Goal: Task Accomplishment & Management: Complete application form

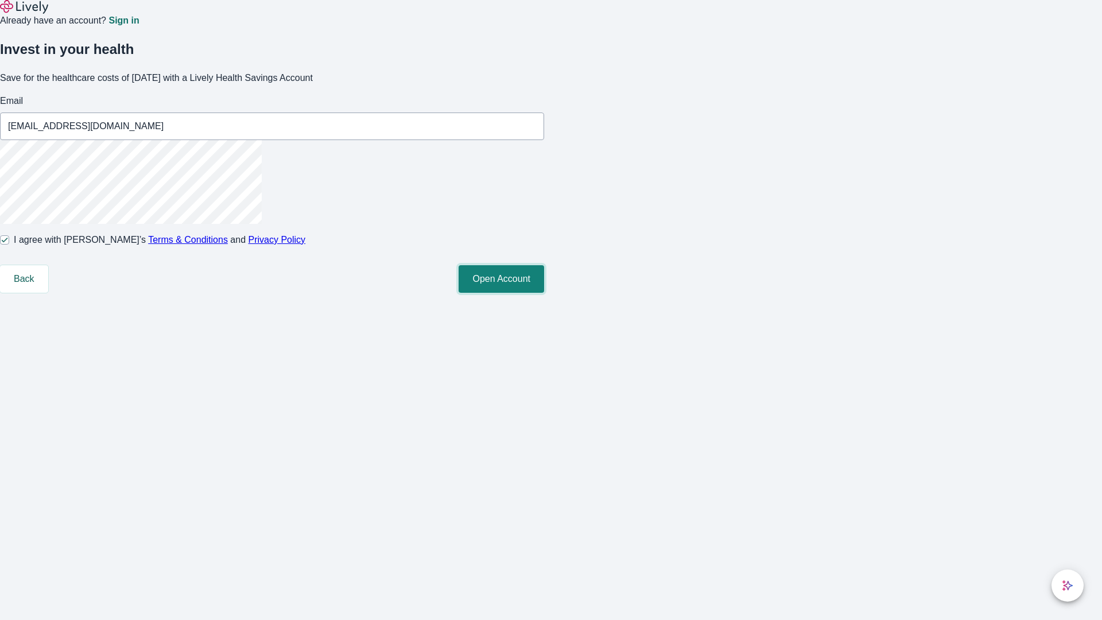
click at [544, 293] on button "Open Account" at bounding box center [502, 279] width 86 height 28
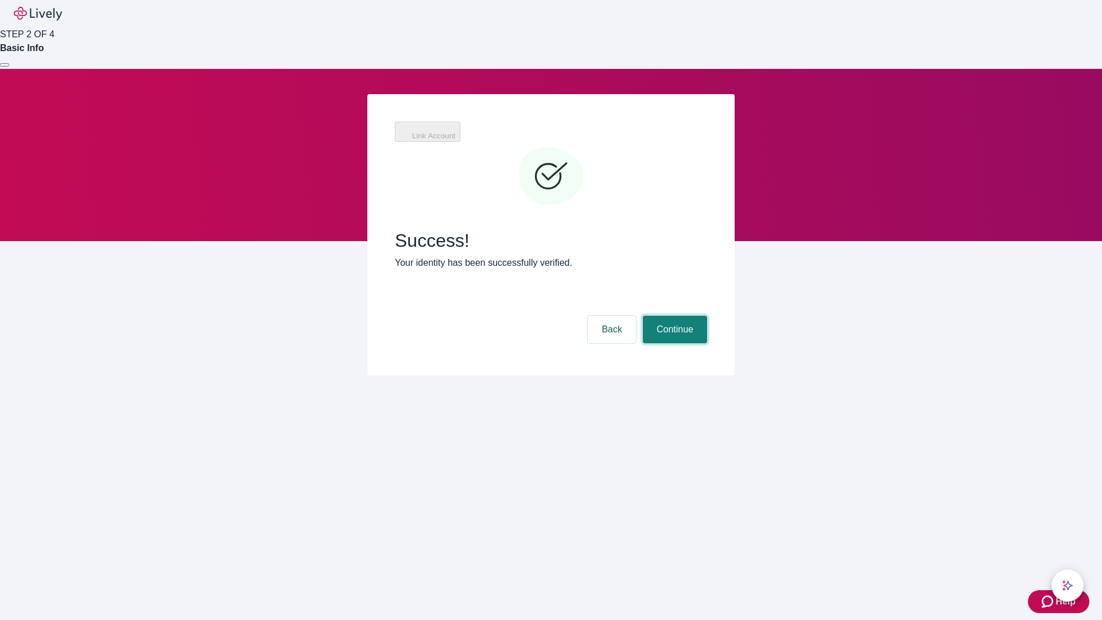
click at [673, 316] on button "Continue" at bounding box center [675, 330] width 64 height 28
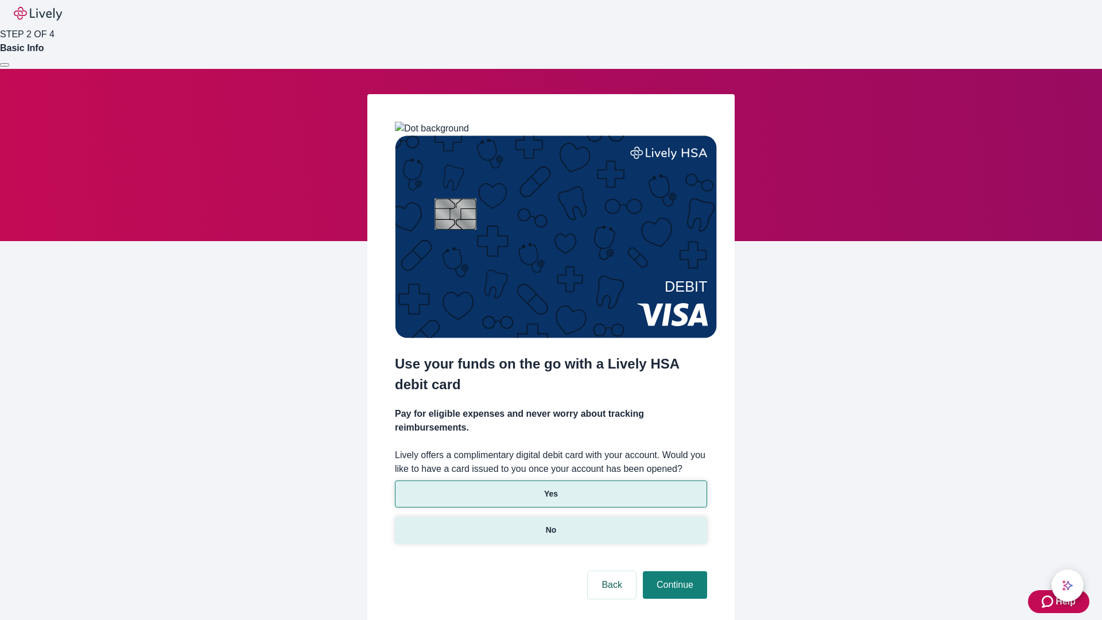
click at [550, 524] on p "No" at bounding box center [551, 530] width 11 height 12
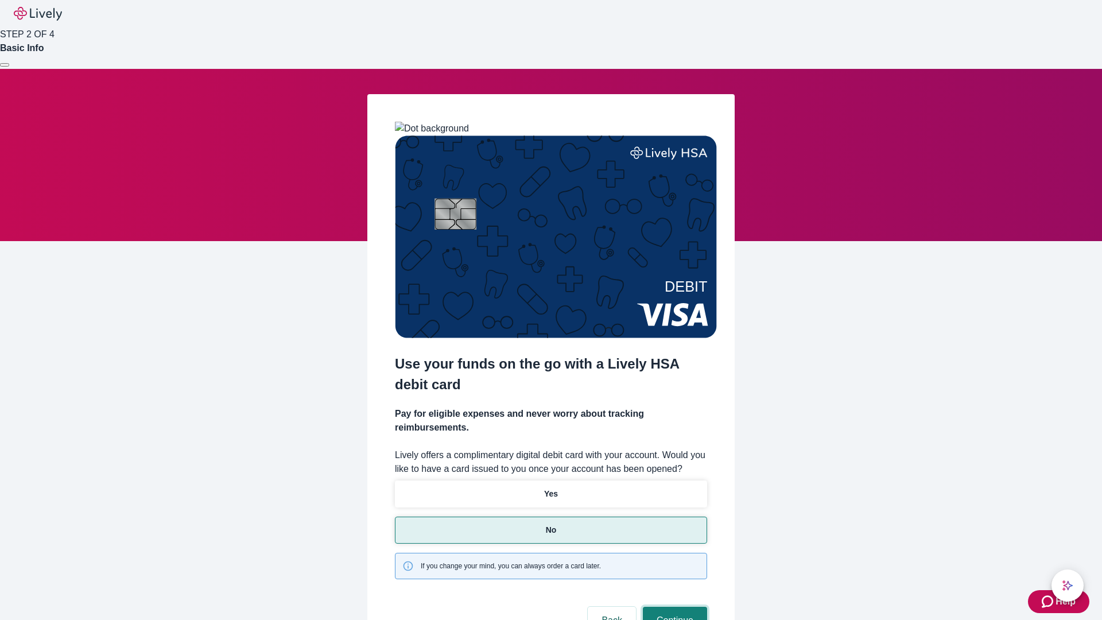
click at [673, 607] on button "Continue" at bounding box center [675, 621] width 64 height 28
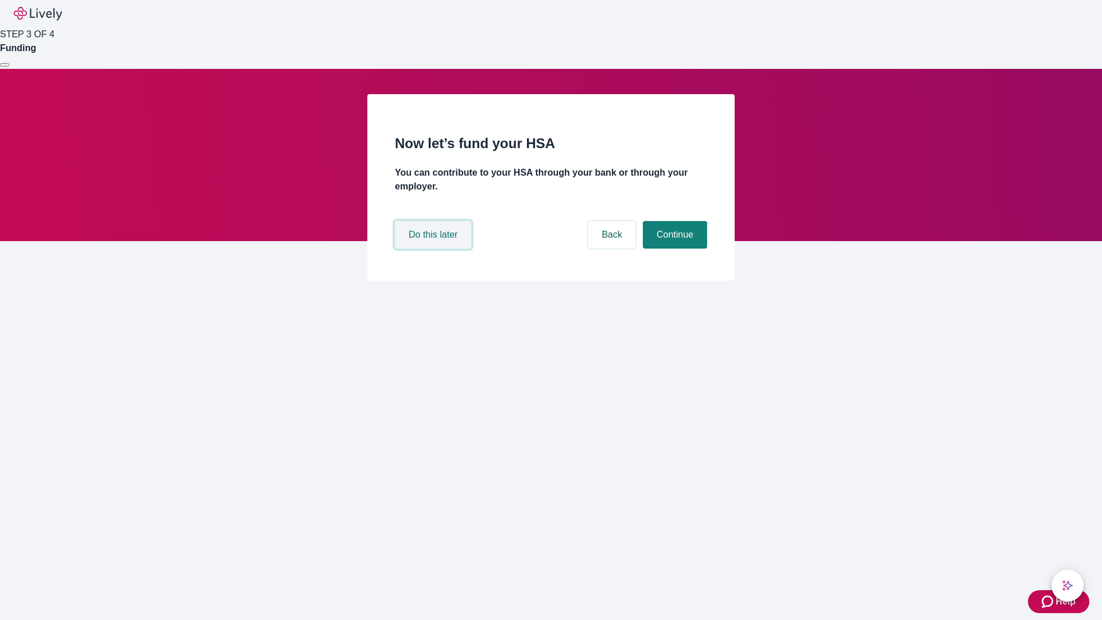
click at [435, 249] on button "Do this later" at bounding box center [433, 235] width 76 height 28
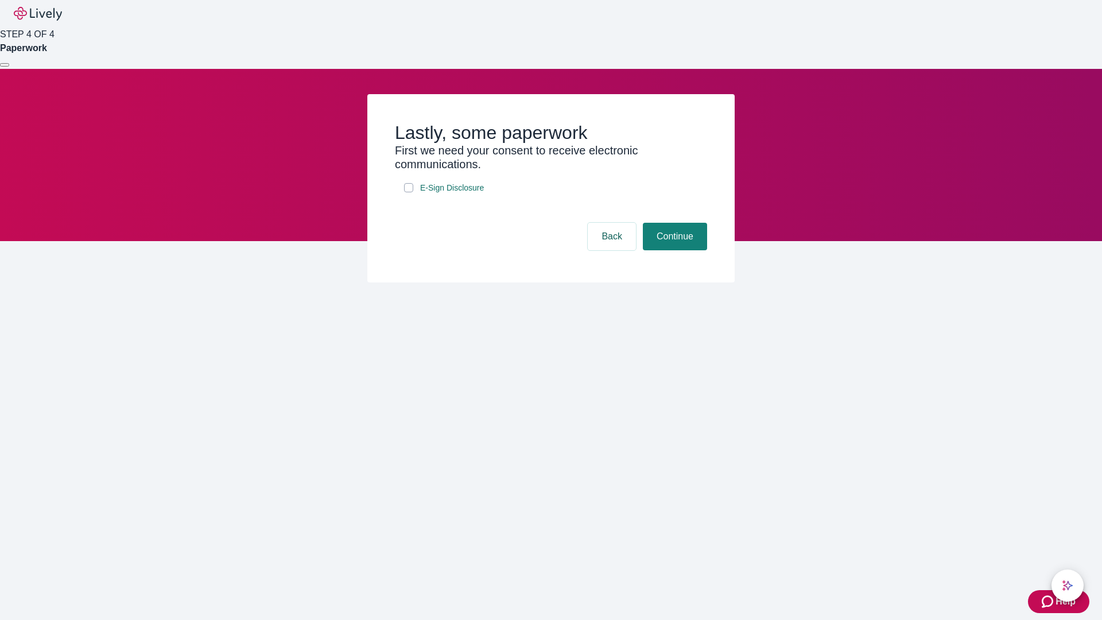
click at [409, 192] on input "E-Sign Disclosure" at bounding box center [408, 187] width 9 height 9
checkbox input "true"
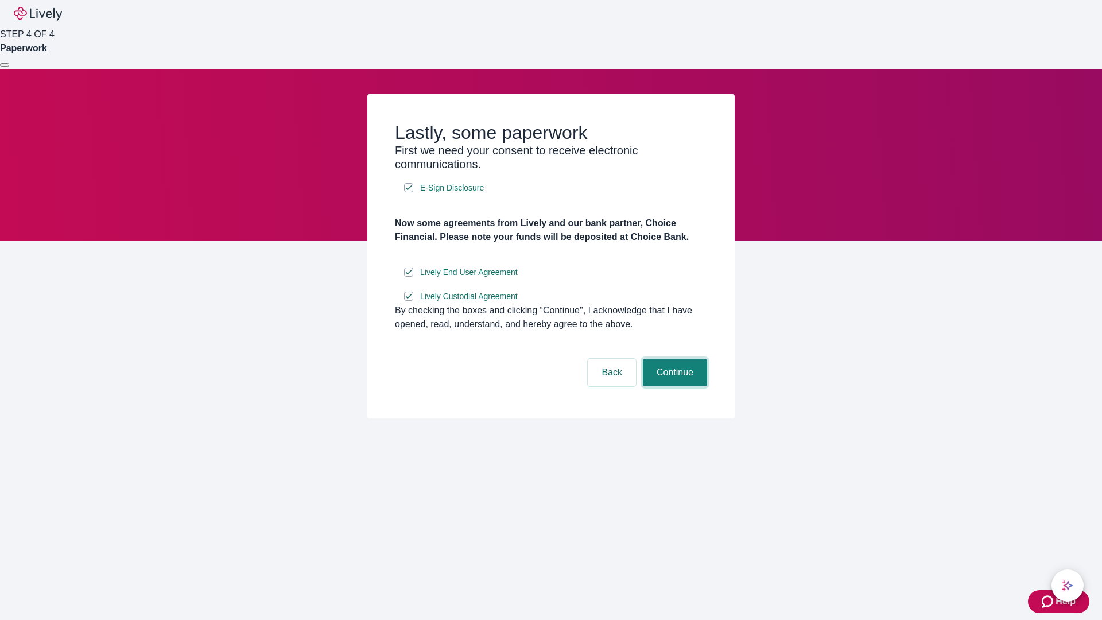
click at [673, 386] on button "Continue" at bounding box center [675, 373] width 64 height 28
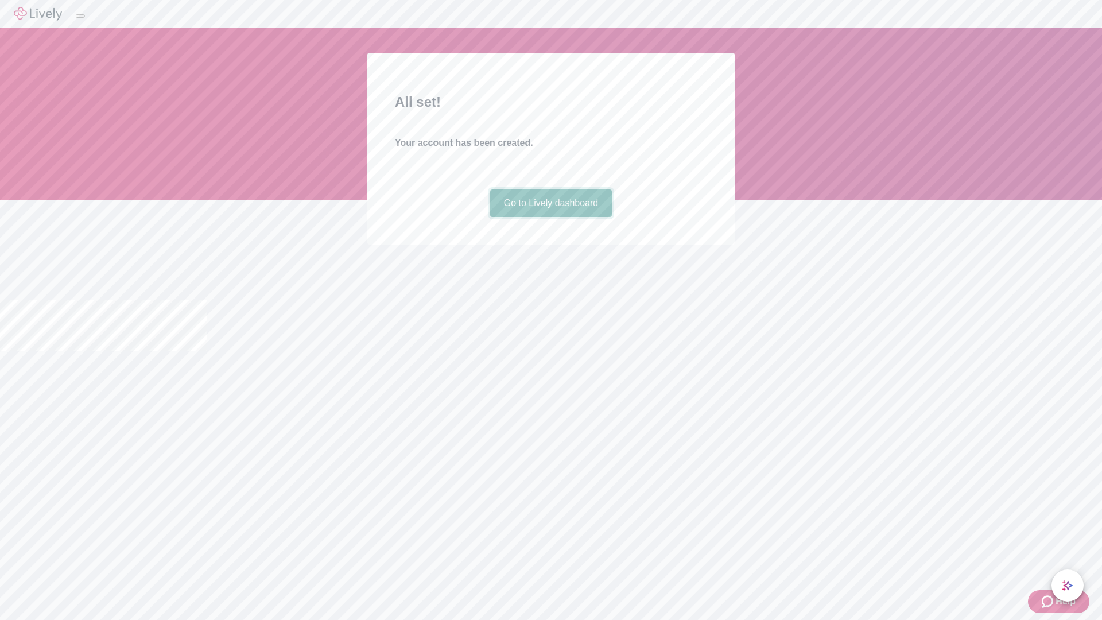
click at [550, 217] on link "Go to Lively dashboard" at bounding box center [551, 203] width 122 height 28
